Goal: Transaction & Acquisition: Purchase product/service

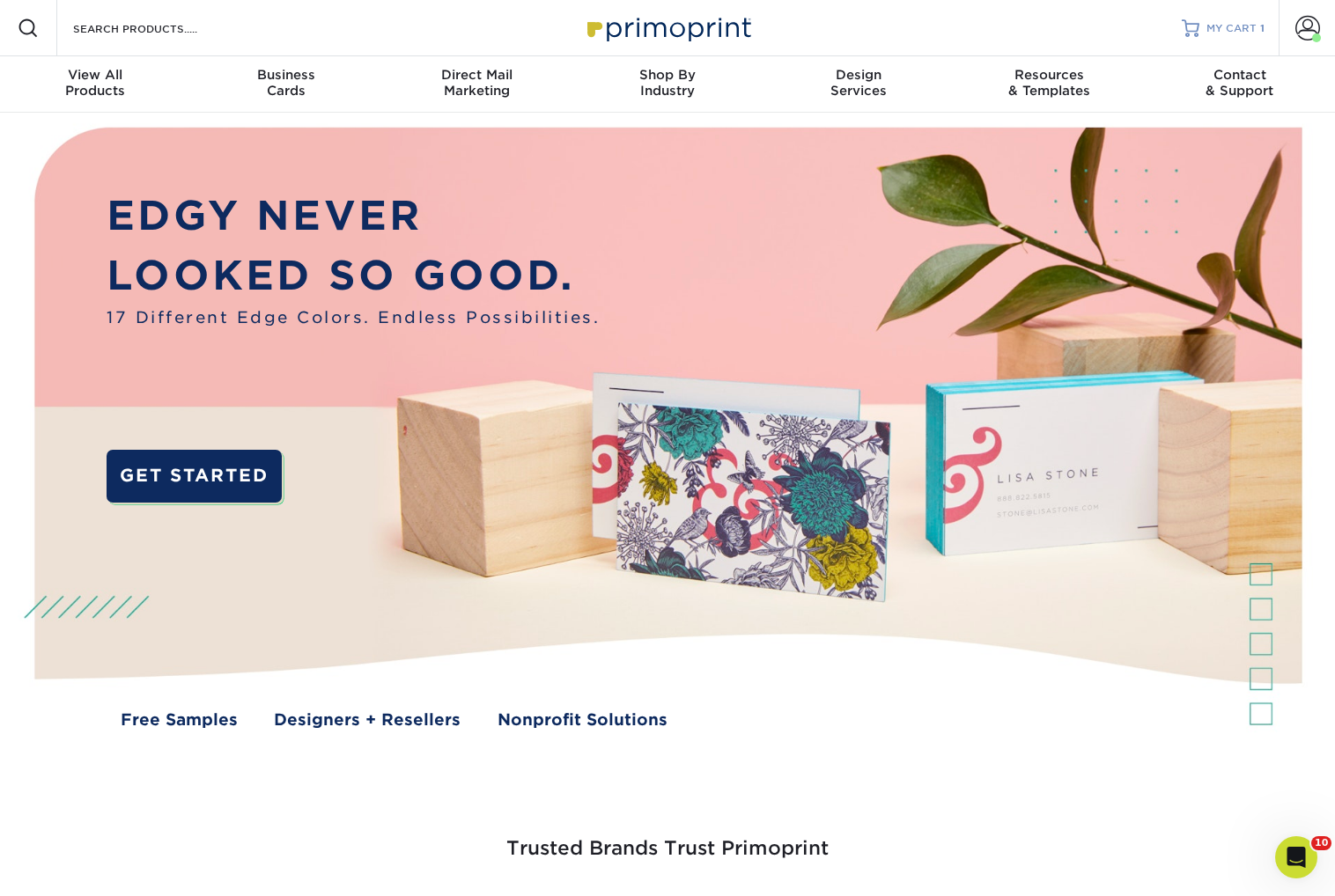
click at [1208, 34] on span "MY CART" at bounding box center [1231, 28] width 50 height 15
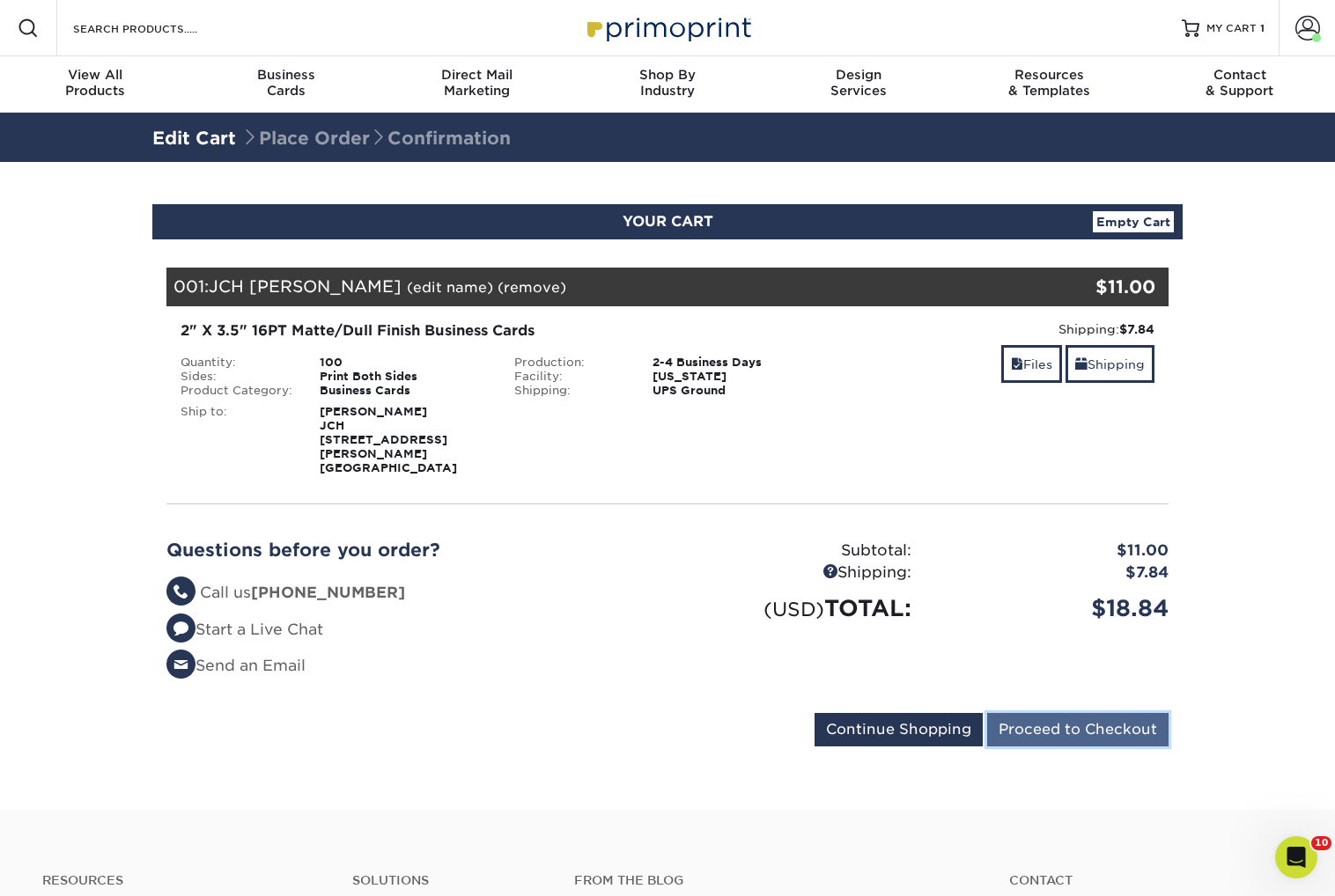
click at [1026, 713] on input "Proceed to Checkout" at bounding box center [1078, 729] width 181 height 34
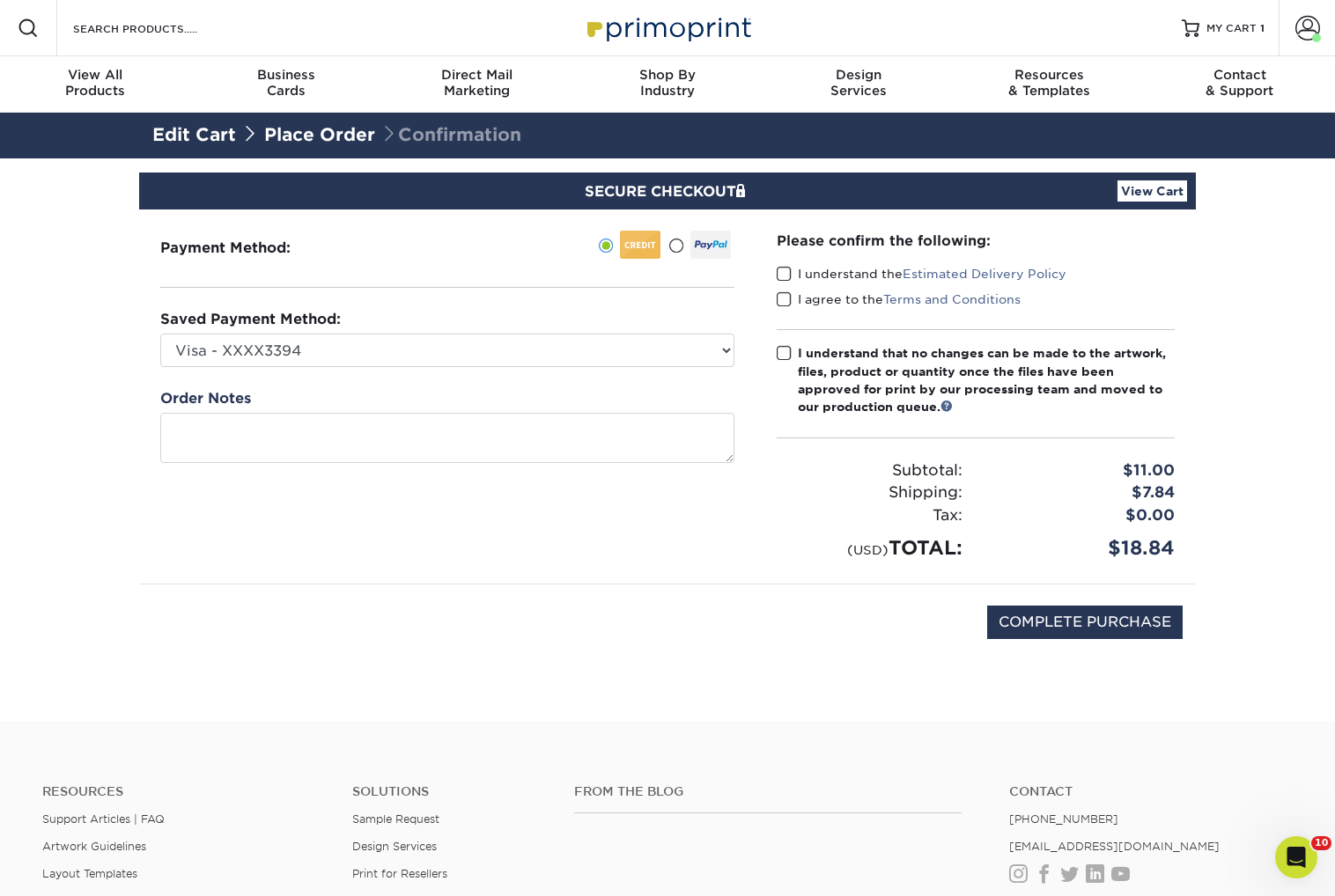
click at [786, 274] on span at bounding box center [784, 275] width 15 height 16
click at [0, 0] on input "I understand the Estimated Delivery Policy" at bounding box center [0, 0] width 0 height 0
click at [786, 303] on span at bounding box center [784, 300] width 15 height 16
click at [0, 0] on input "I agree to the Terms and Conditions" at bounding box center [0, 0] width 0 height 0
click at [791, 360] on span at bounding box center [784, 353] width 15 height 16
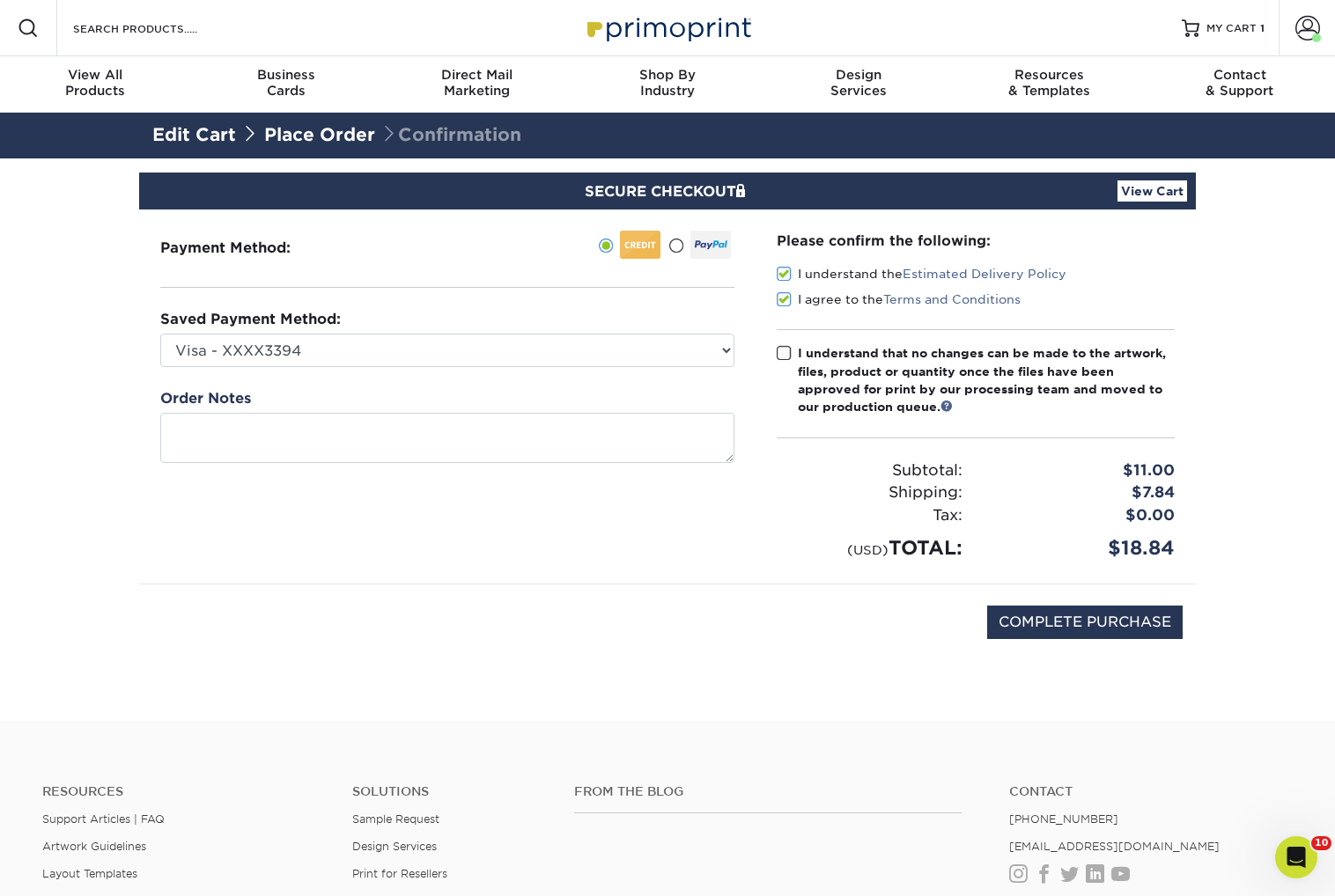
click at [0, 0] on input "I understand that no changes can be made to the artwork, files, product or quan…" at bounding box center [0, 0] width 0 height 0
click at [1052, 609] on input "COMPLETE PURCHASE" at bounding box center [1085, 622] width 196 height 34
type input "PROCESSING, PLEASE WAIT..."
